Goal: Task Accomplishment & Management: Complete application form

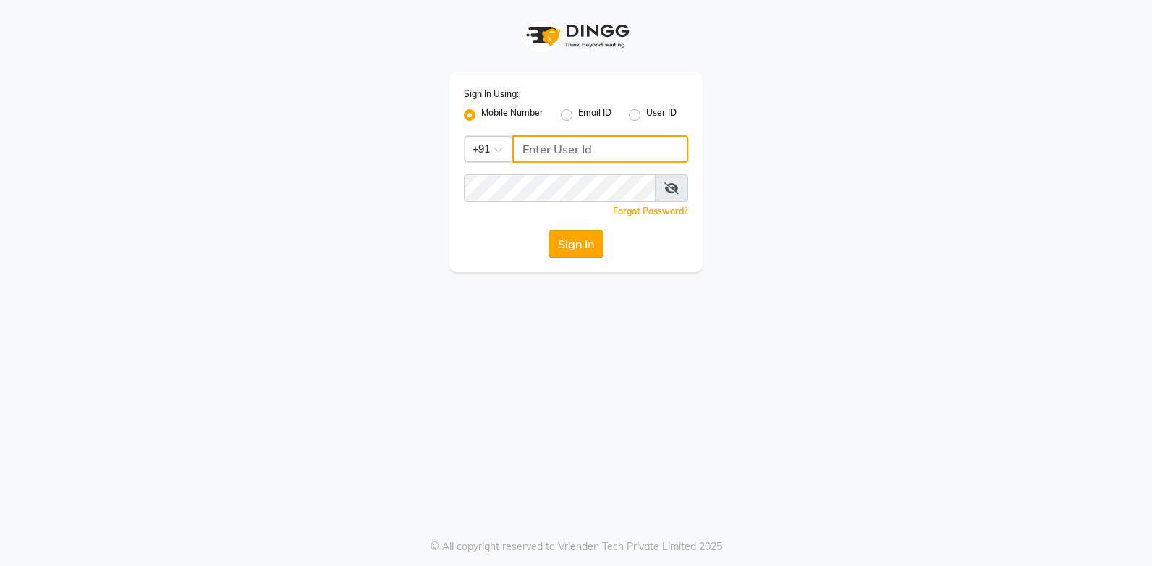
type input "937197877"
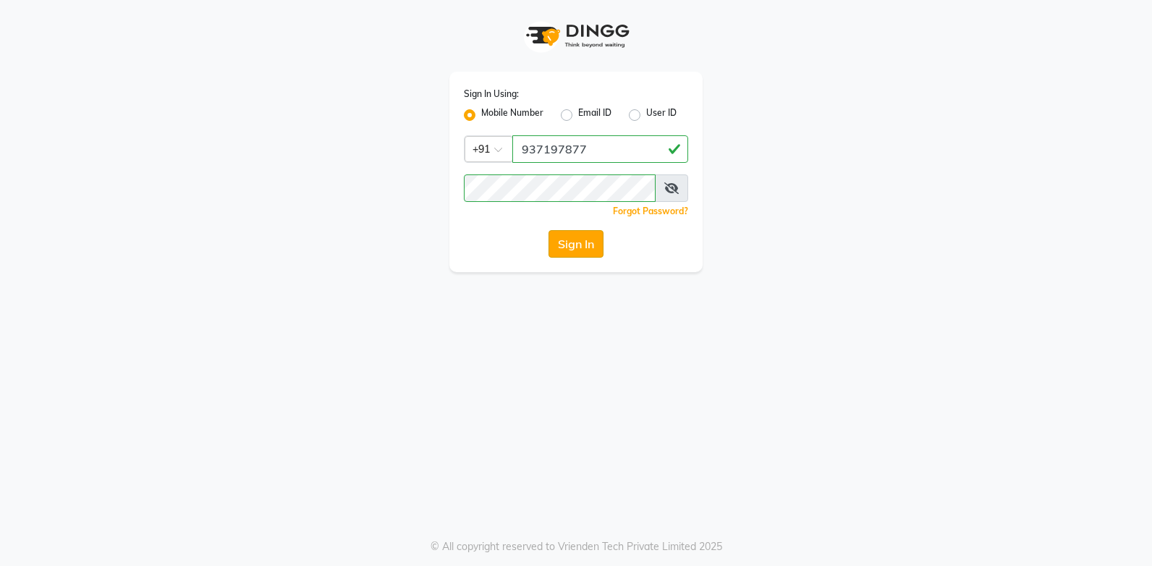
click at [596, 242] on button "Sign In" at bounding box center [576, 244] width 55 height 28
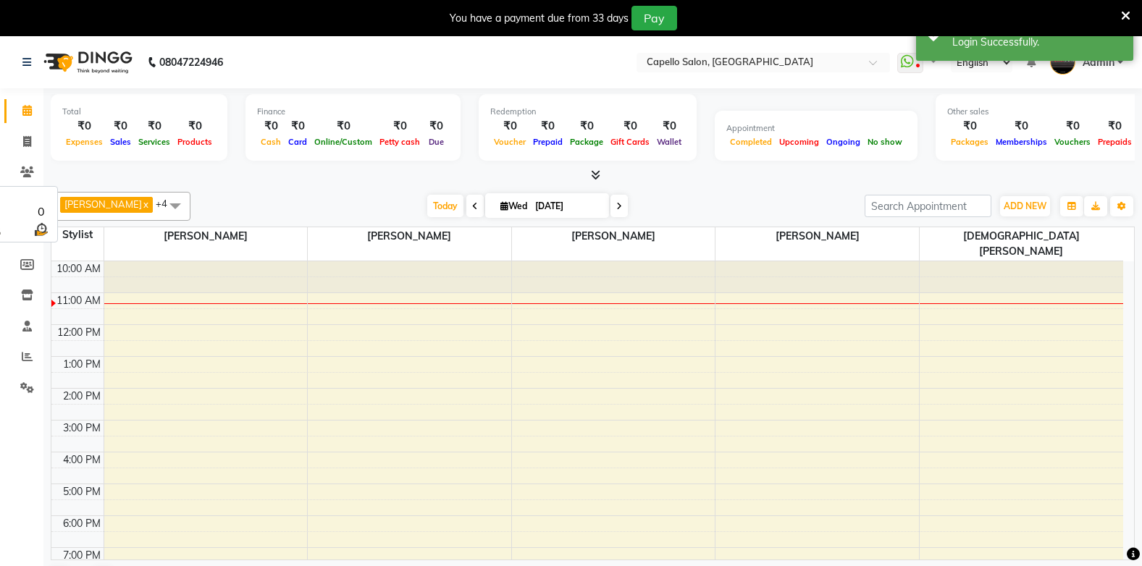
select select "en"
click at [1008, 207] on span "ADD NEW" at bounding box center [1024, 206] width 43 height 11
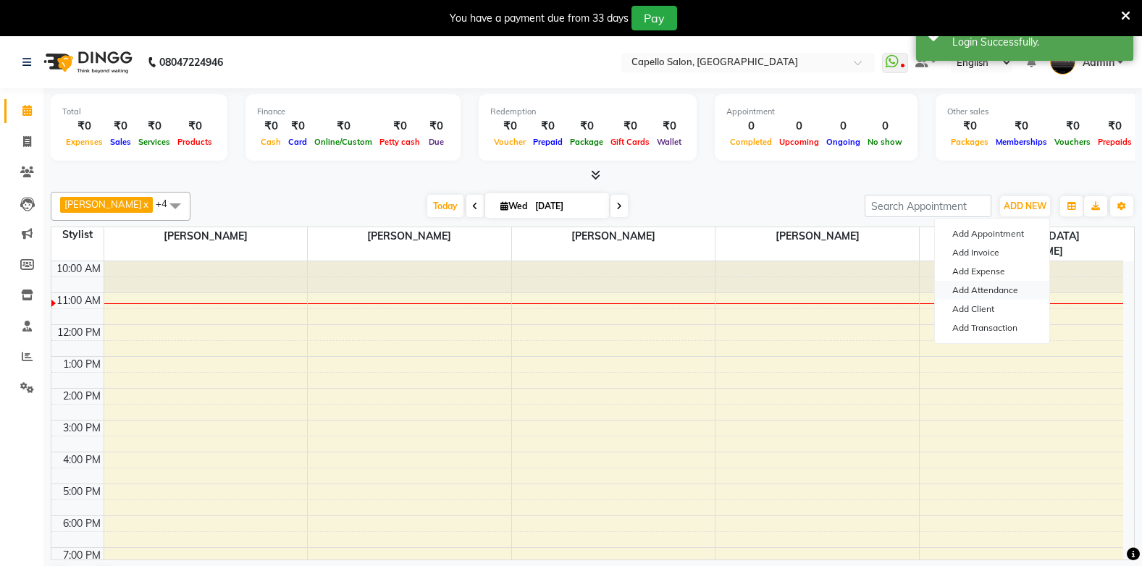
click at [1007, 290] on link "Add Attendance" at bounding box center [992, 290] width 114 height 19
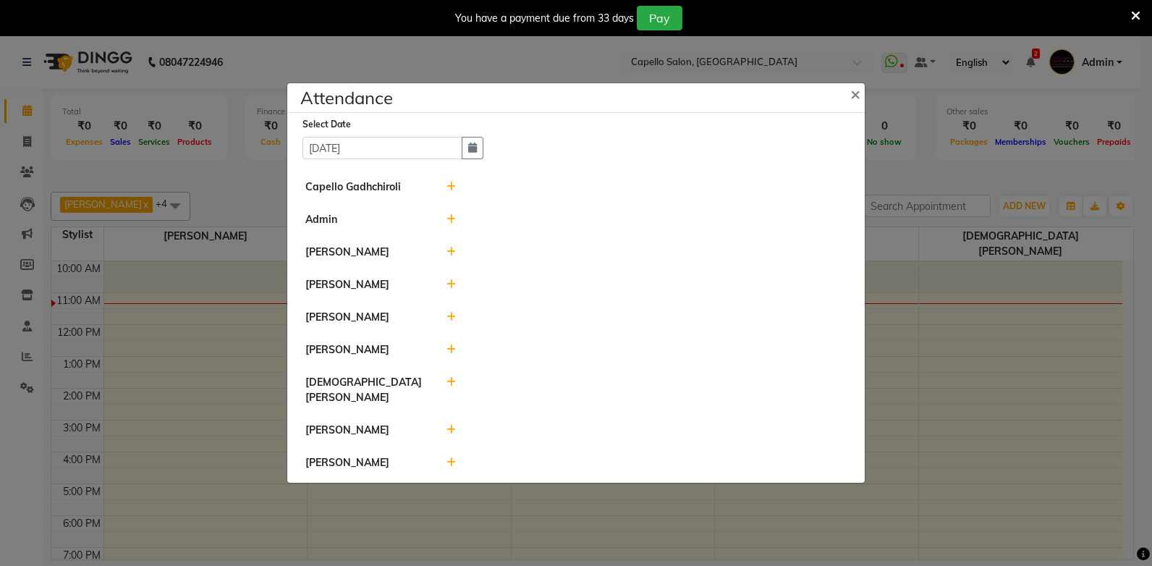
click at [452, 192] on icon at bounding box center [451, 187] width 9 height 10
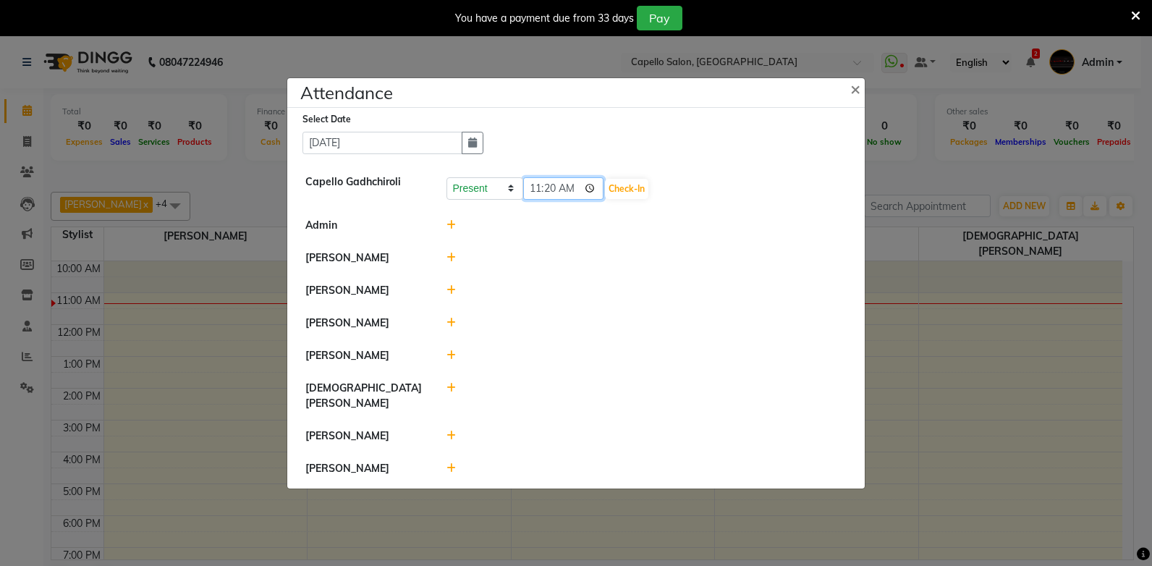
click at [539, 192] on input "11:20" at bounding box center [563, 188] width 81 height 22
type input "10:59"
type input "10:53"
click at [617, 191] on button "Check-In" at bounding box center [626, 189] width 43 height 20
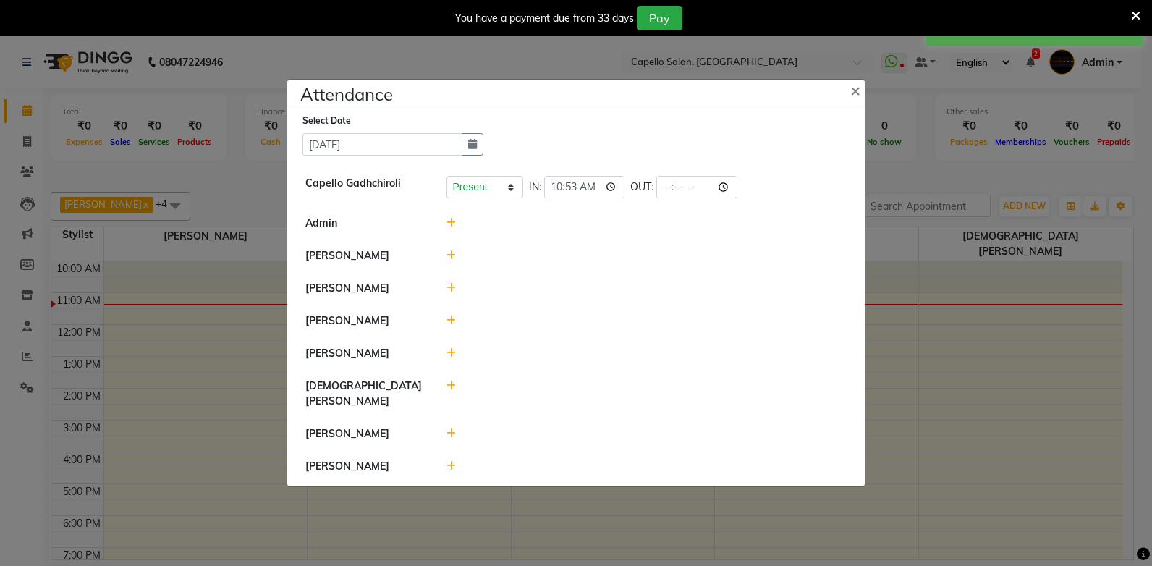
click at [452, 227] on icon at bounding box center [451, 223] width 9 height 10
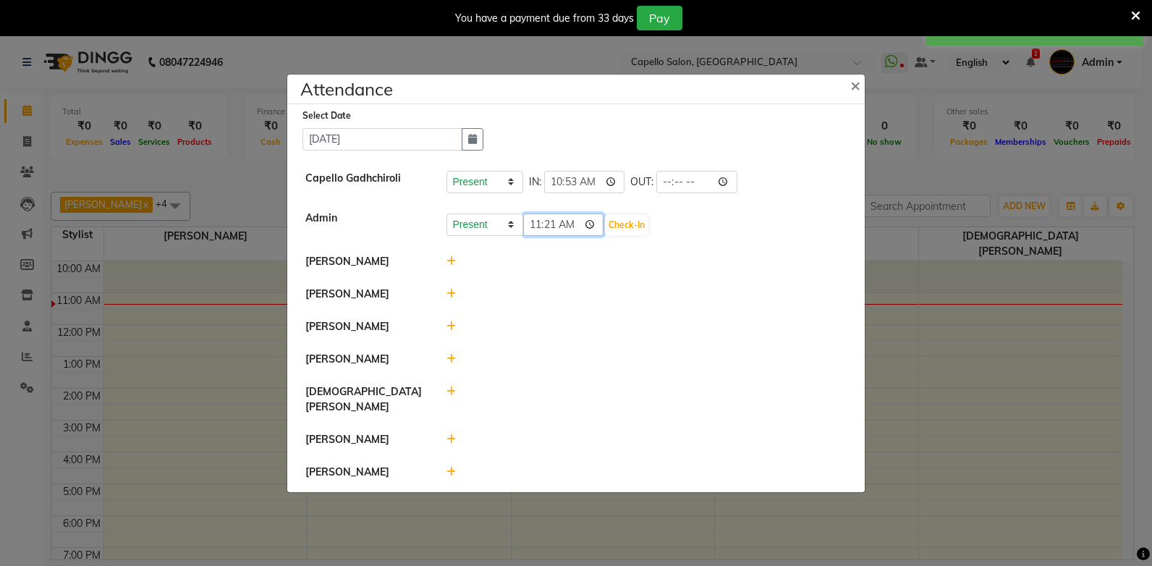
click at [535, 235] on input "11:21" at bounding box center [563, 225] width 81 height 22
click at [533, 231] on input "15:03" at bounding box center [563, 225] width 81 height 22
click at [535, 223] on input "01:00" at bounding box center [563, 225] width 81 height 22
click at [535, 231] on input "01:00" at bounding box center [563, 225] width 81 height 22
type input "10:53"
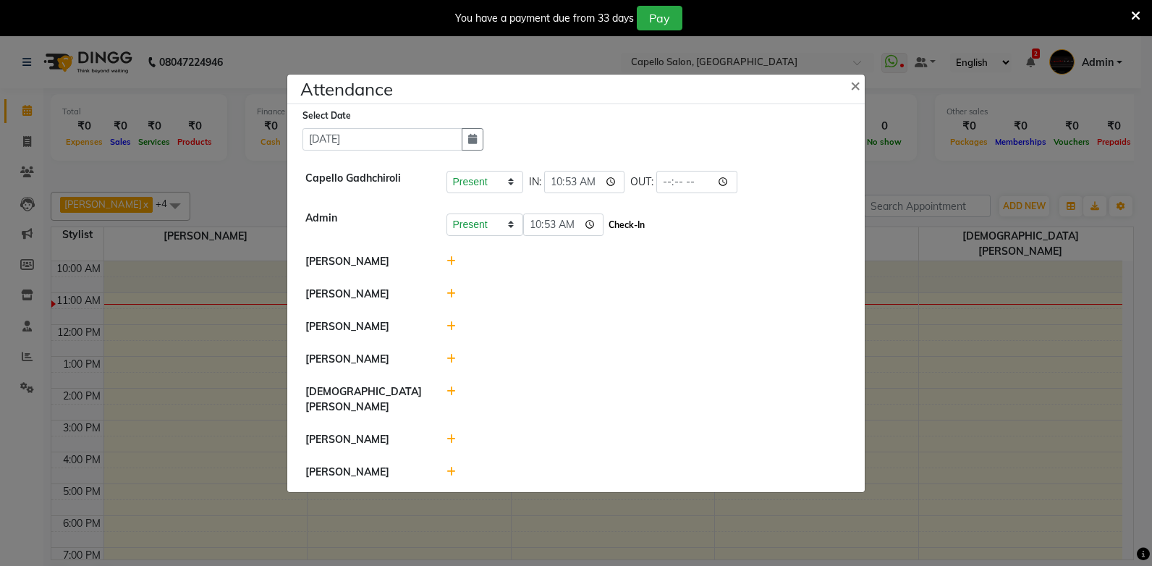
click at [608, 226] on button "Check-In" at bounding box center [626, 225] width 43 height 20
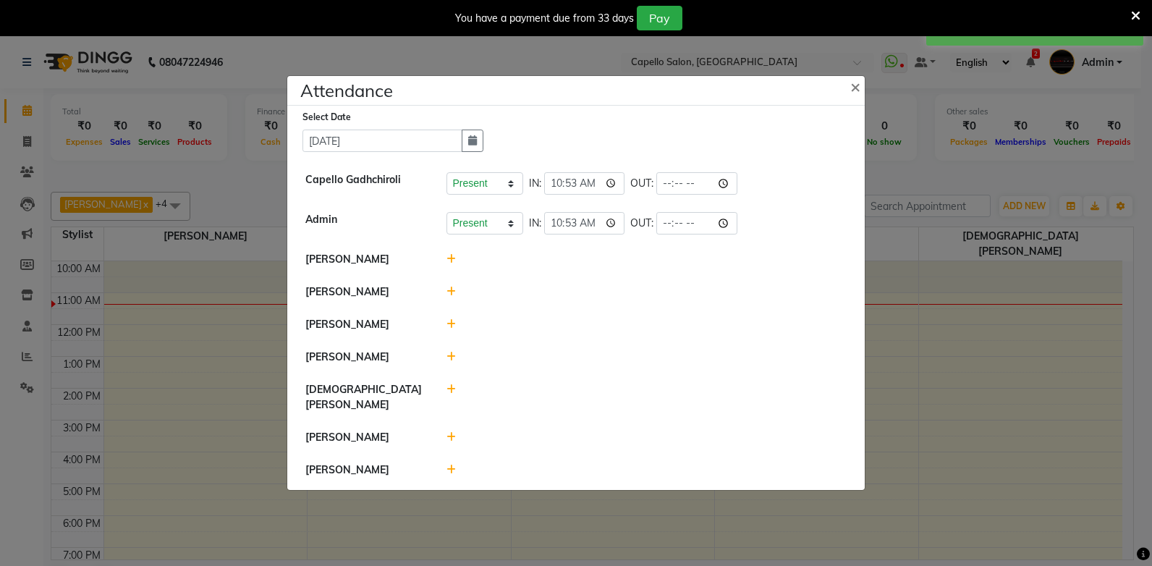
click at [453, 264] on icon at bounding box center [451, 259] width 9 height 10
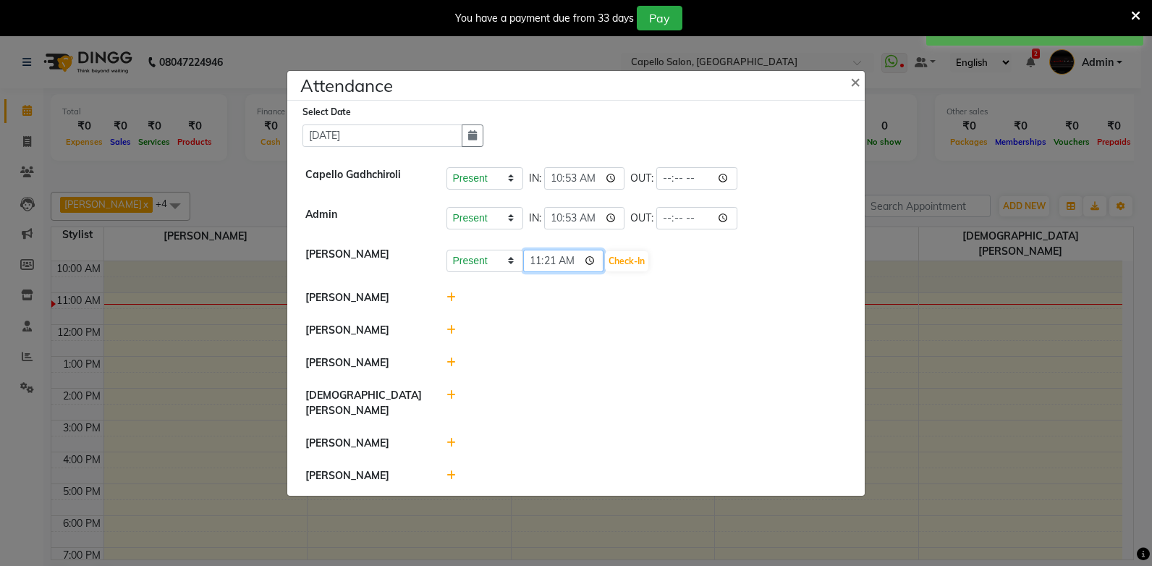
click at [533, 267] on input "11:21" at bounding box center [563, 261] width 81 height 22
click at [550, 271] on input "10:08" at bounding box center [563, 261] width 81 height 22
type input "10:58"
click at [605, 269] on button "Check-In" at bounding box center [626, 261] width 43 height 20
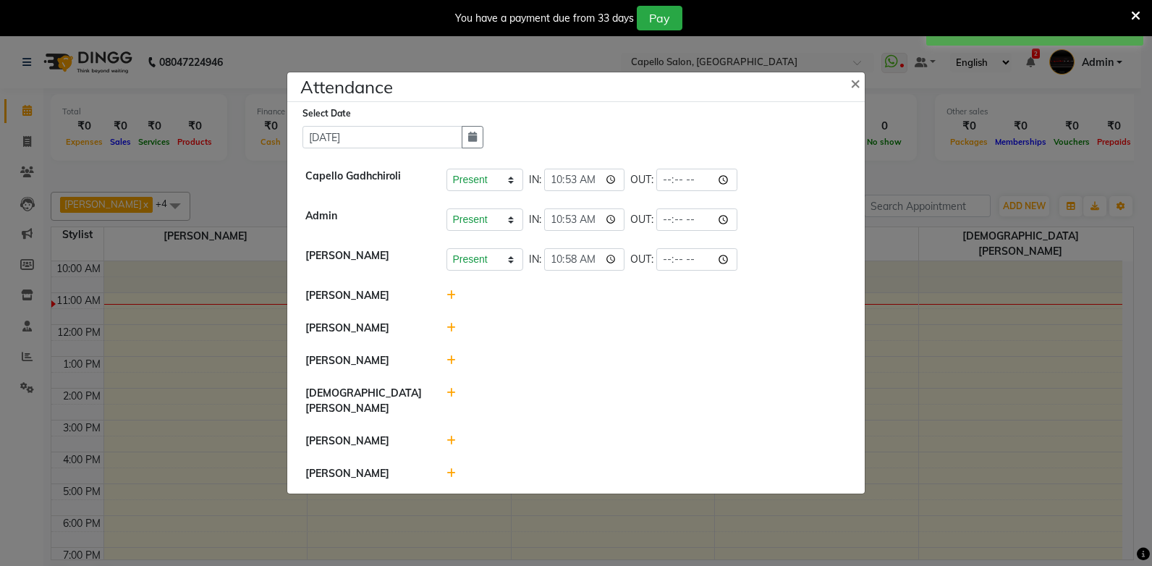
click at [449, 300] on icon at bounding box center [451, 295] width 9 height 10
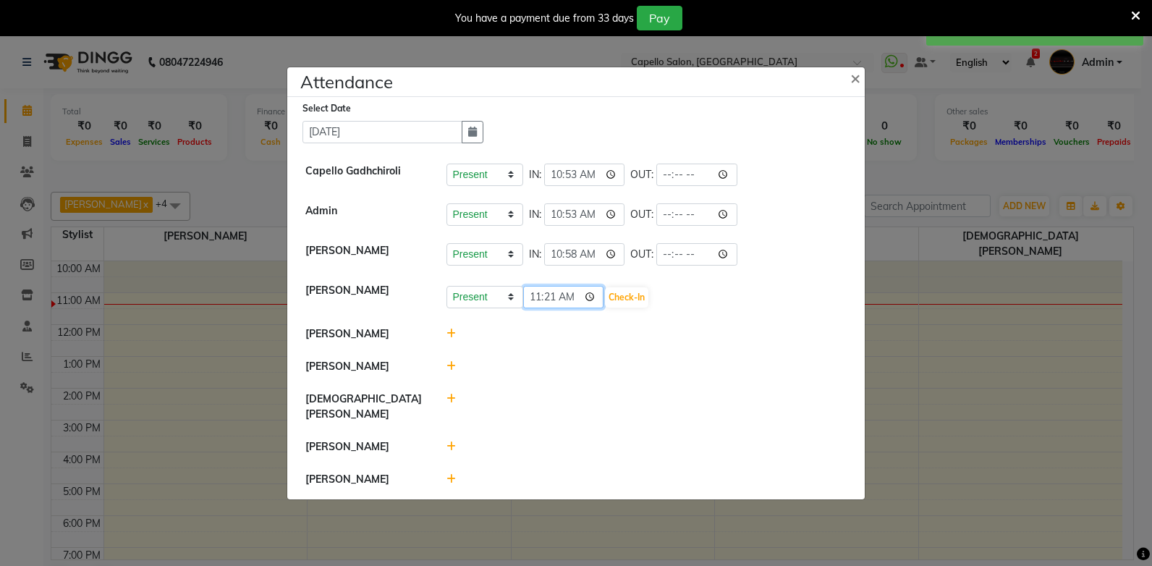
click at [542, 305] on input "11:21" at bounding box center [563, 297] width 81 height 22
type input "10:59"
click at [615, 303] on button "Check-In" at bounding box center [626, 297] width 43 height 20
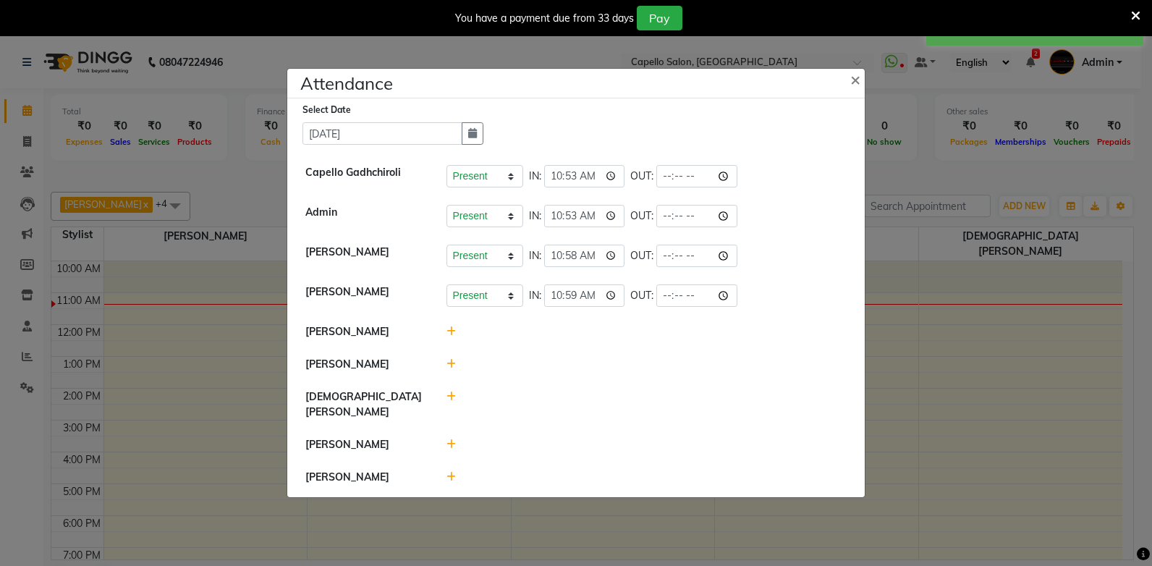
click at [452, 337] on icon at bounding box center [451, 331] width 9 height 10
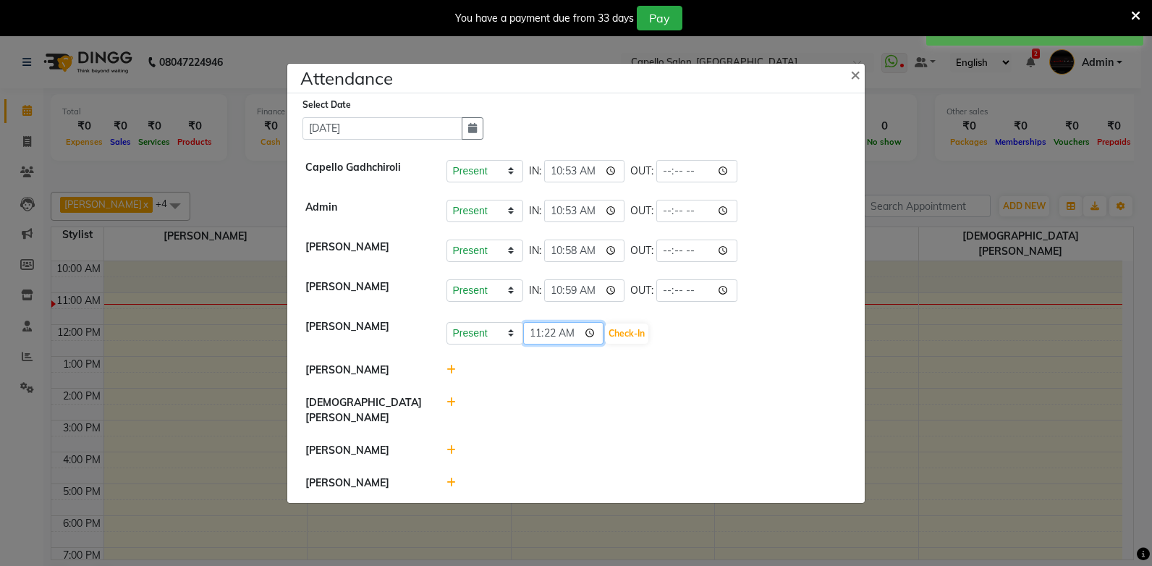
click at [535, 334] on input "11:22" at bounding box center [563, 333] width 81 height 22
type input "11:00"
click at [610, 342] on button "Check-In" at bounding box center [626, 334] width 43 height 20
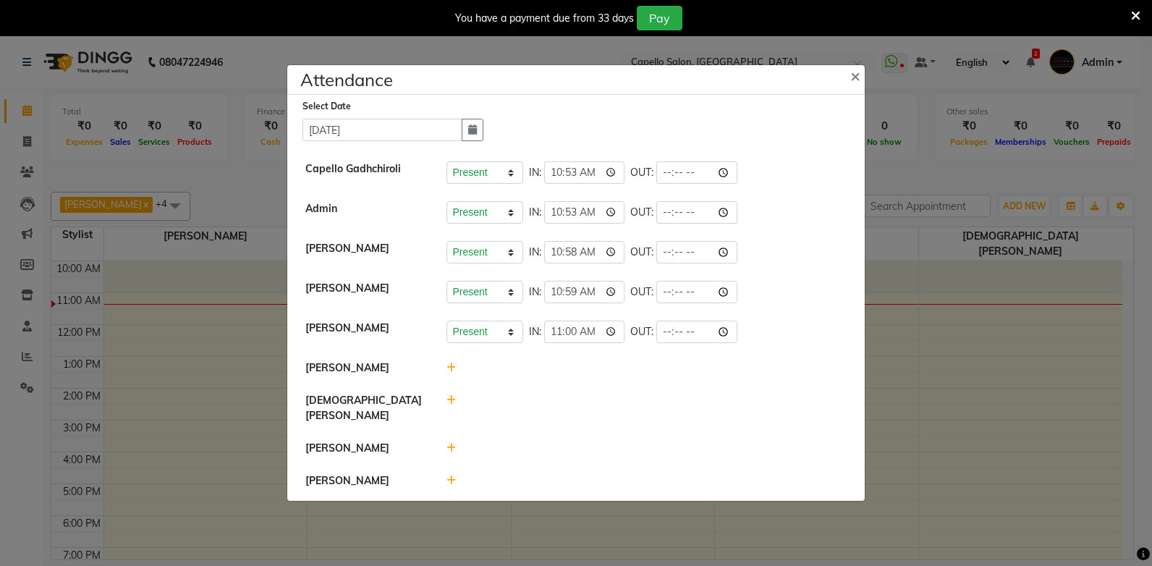
click at [448, 405] on icon at bounding box center [451, 400] width 9 height 10
click at [531, 407] on input "11:22" at bounding box center [563, 407] width 81 height 22
type input "10:58"
click at [611, 400] on button "Check-In" at bounding box center [626, 407] width 43 height 20
click at [452, 446] on icon at bounding box center [451, 448] width 9 height 10
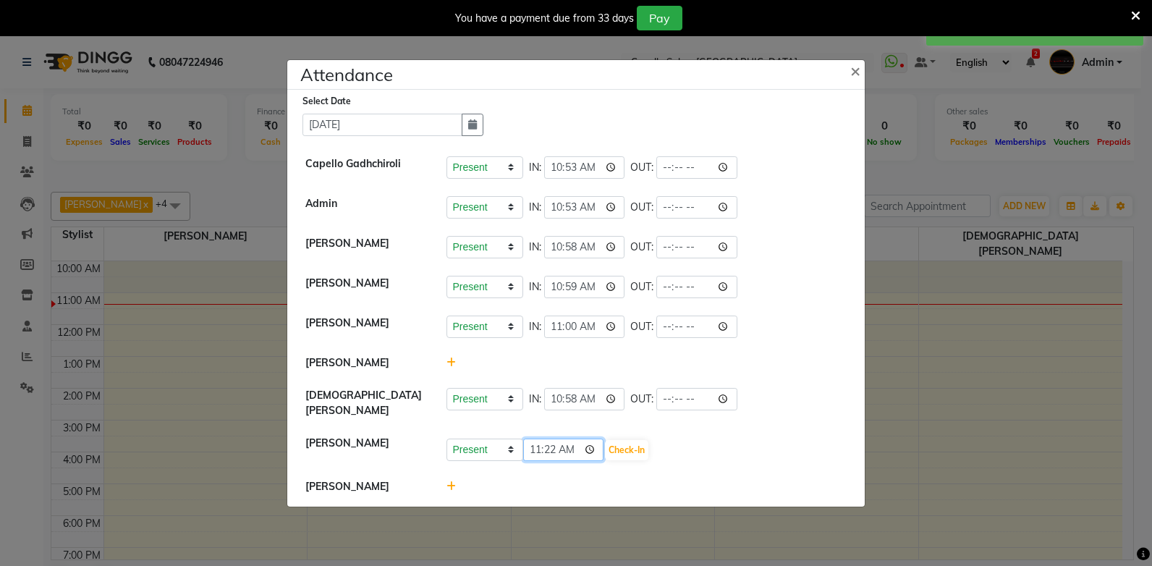
click at [539, 444] on input "11:22" at bounding box center [563, 450] width 81 height 22
type input "10:59"
click at [617, 447] on button "Check-In" at bounding box center [626, 450] width 43 height 20
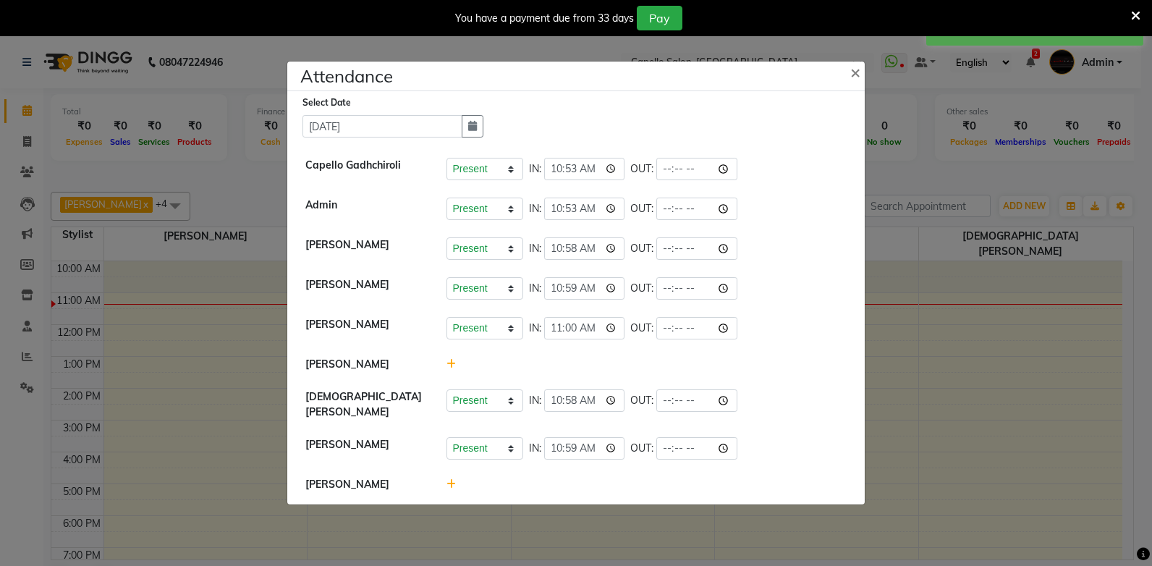
click at [451, 481] on icon at bounding box center [451, 484] width 9 height 10
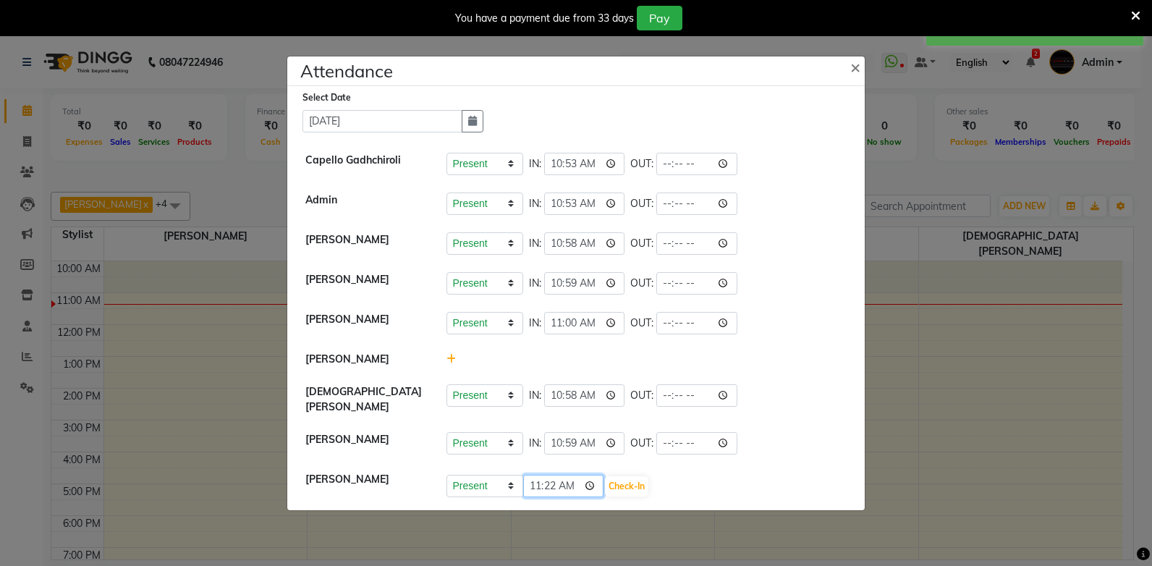
click at [536, 478] on input "11:22" at bounding box center [563, 486] width 81 height 22
type input "10:53"
click at [613, 476] on button "Check-In" at bounding box center [626, 486] width 43 height 20
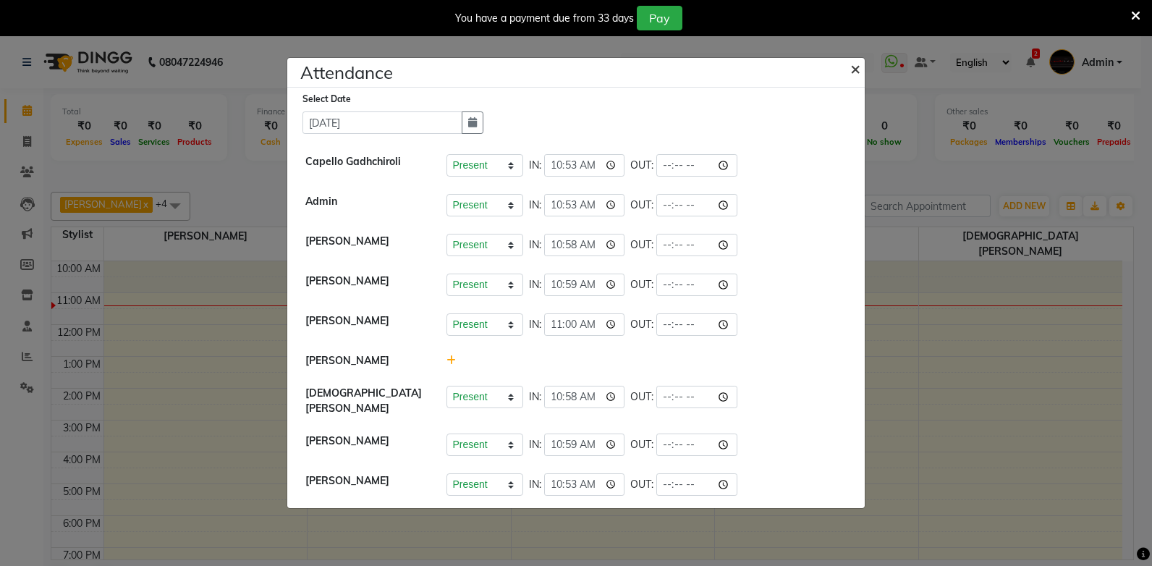
click at [854, 76] on span "×" at bounding box center [856, 68] width 10 height 22
